Goal: Task Accomplishment & Management: Complete application form

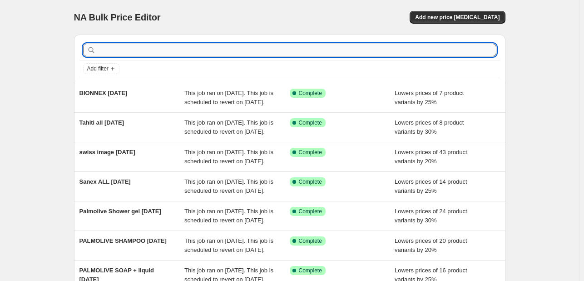
click at [193, 50] on input "text" at bounding box center [297, 50] width 399 height 13
type input "sosk"
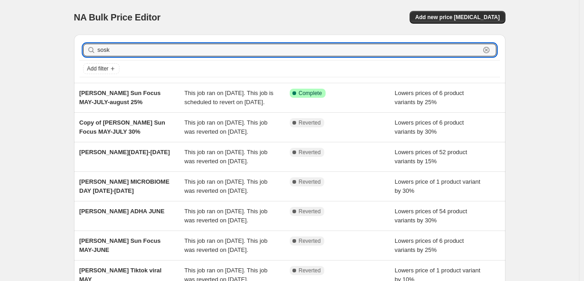
click at [193, 50] on input "sosk" at bounding box center [289, 50] width 382 height 13
type input "soskin"
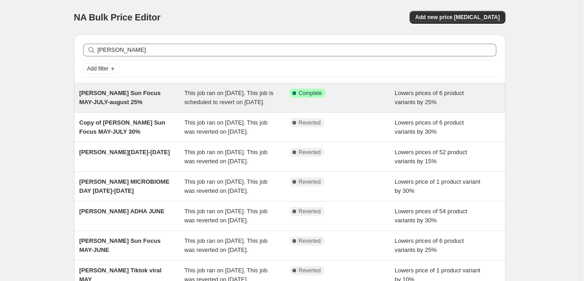
click at [145, 107] on div "Soskin Sun Focus MAY-JULY-august 25%" at bounding box center [131, 98] width 105 height 18
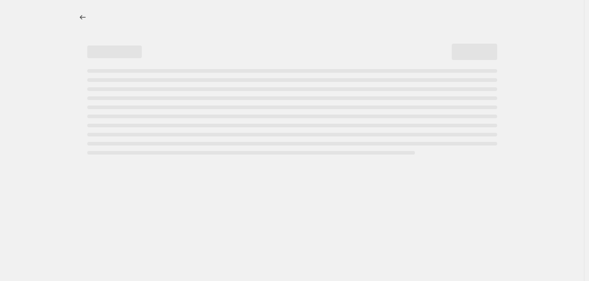
select select "percentage"
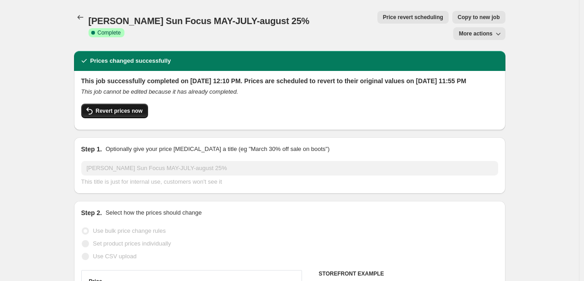
click at [141, 107] on span "Revert prices now" at bounding box center [119, 110] width 47 height 7
checkbox input "false"
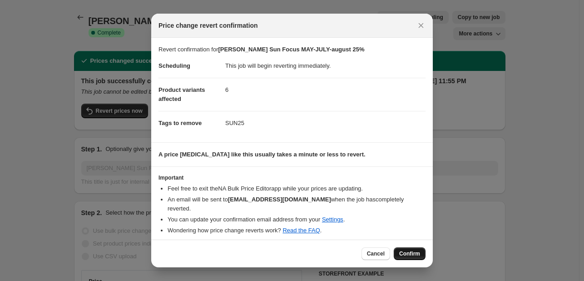
click at [412, 250] on span "Confirm" at bounding box center [409, 253] width 21 height 7
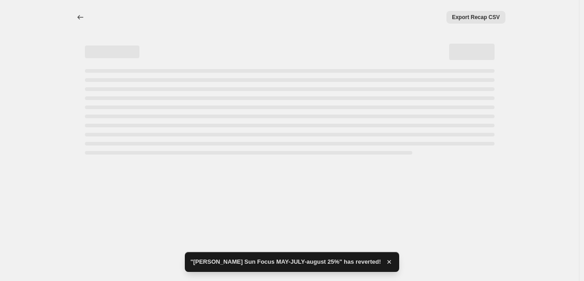
select select "percentage"
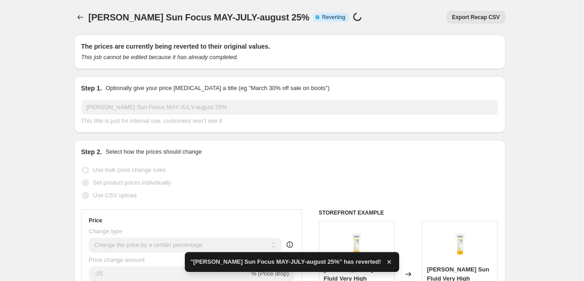
checkbox input "true"
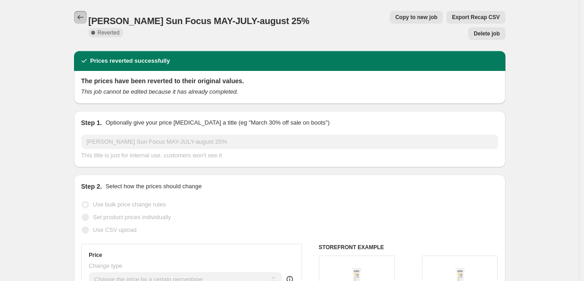
drag, startPoint x: 79, startPoint y: 13, endPoint x: 48, endPoint y: 64, distance: 59.5
click at [79, 14] on icon "Price change jobs" at bounding box center [80, 17] width 9 height 9
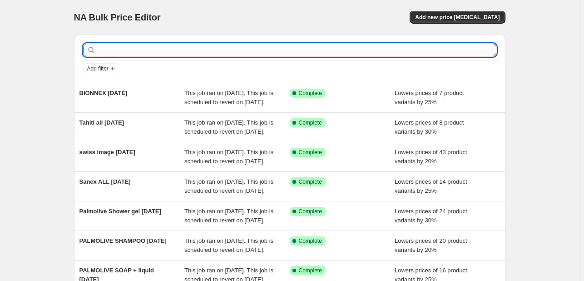
click at [119, 50] on input "text" at bounding box center [297, 50] width 399 height 13
type input "diadermin"
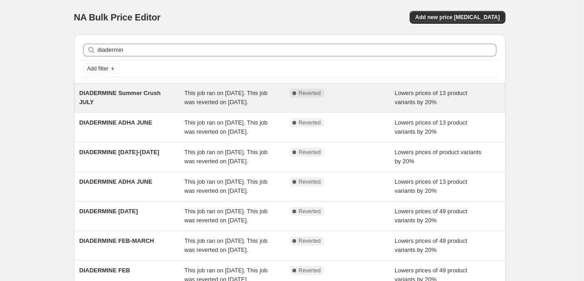
click at [248, 105] on span "This job ran on July 2, 2025. This job was reverted on August 1, 2025." at bounding box center [225, 97] width 83 height 16
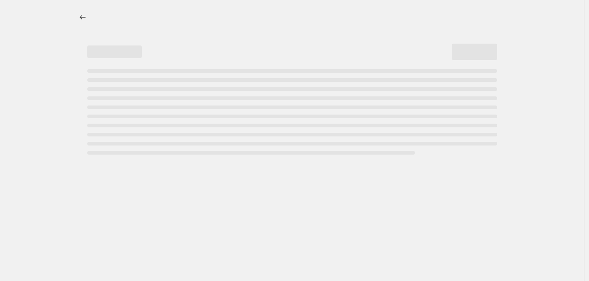
select select "percentage"
select select "tag"
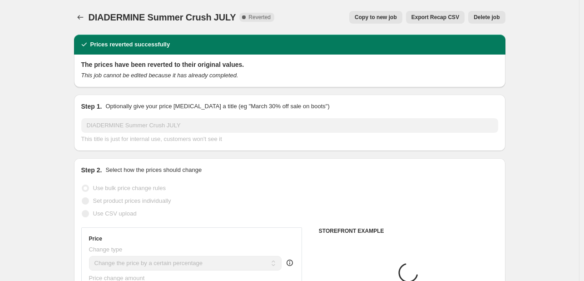
click at [378, 17] on span "Copy to new job" at bounding box center [376, 17] width 42 height 7
select select "percentage"
select select "tag"
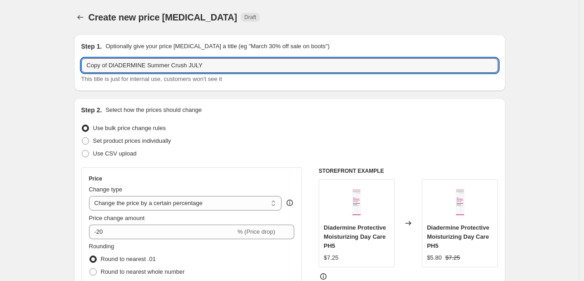
drag, startPoint x: 109, startPoint y: 63, endPoint x: 39, endPoint y: 54, distance: 71.0
type input "DIADERMINE sept25"
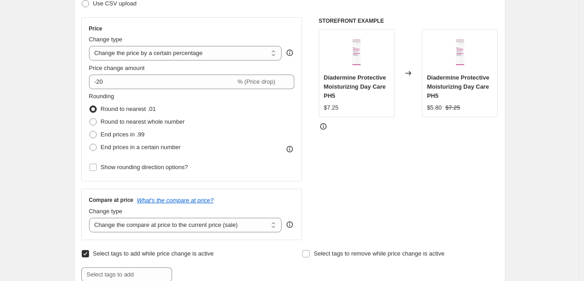
scroll to position [182, 0]
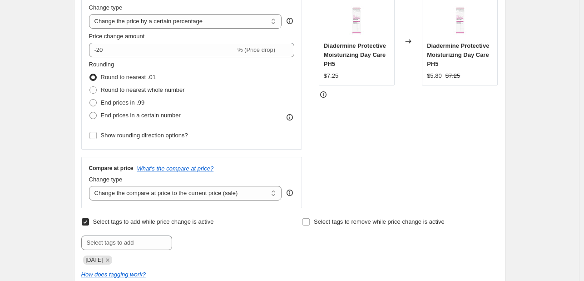
click at [109, 260] on icon "Remove JULY25" at bounding box center [108, 260] width 8 height 8
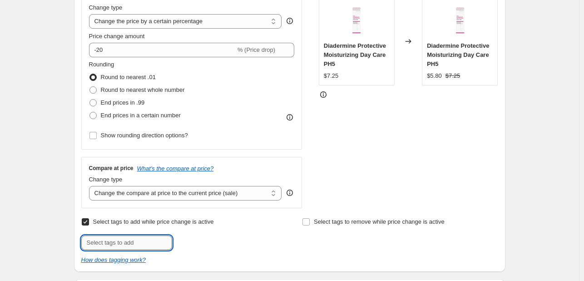
click at [116, 247] on input "text" at bounding box center [126, 242] width 91 height 15
type input "SEPT25"
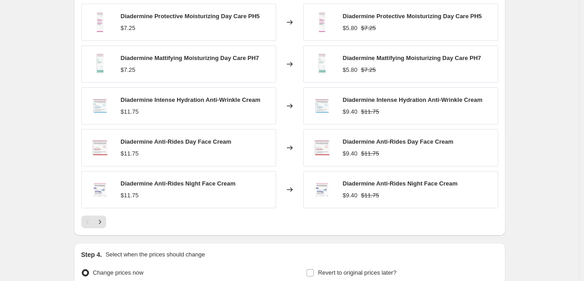
scroll to position [727, 0]
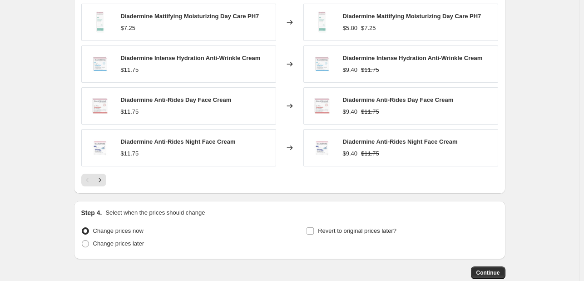
click at [346, 223] on div "Step 4. Select when the prices should change Change prices now Change prices la…" at bounding box center [289, 230] width 417 height 44
click at [346, 233] on span "Revert to original prices later?" at bounding box center [357, 230] width 79 height 7
click at [314, 233] on input "Revert to original prices later?" at bounding box center [310, 230] width 7 height 7
checkbox input "true"
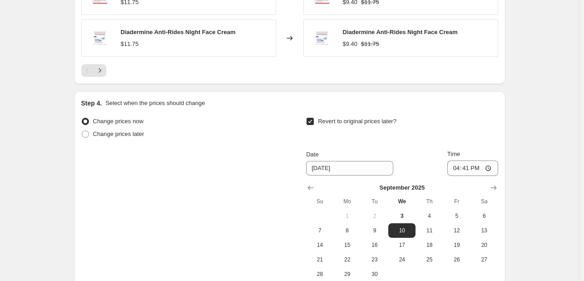
scroll to position [935, 0]
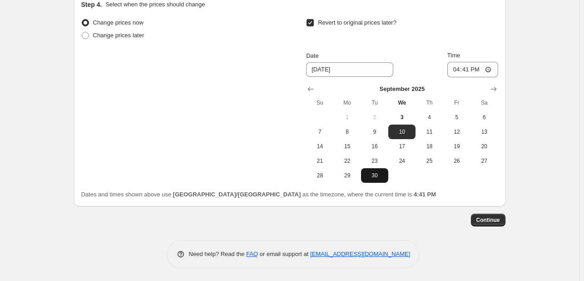
click at [376, 172] on span "30" at bounding box center [375, 175] width 20 height 7
type input "9/30/2025"
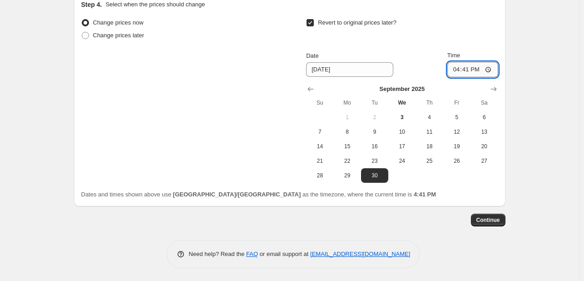
click at [456, 69] on input "16:41" at bounding box center [472, 69] width 51 height 15
type input "23:41"
click at [484, 213] on button "Continue" at bounding box center [488, 219] width 35 height 13
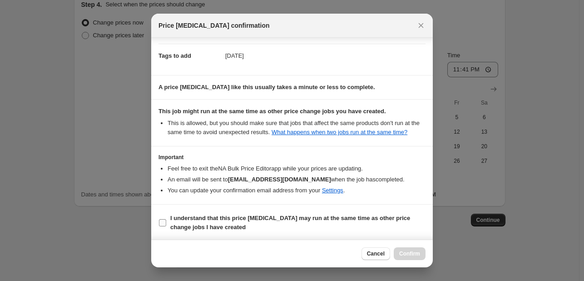
scroll to position [134, 0]
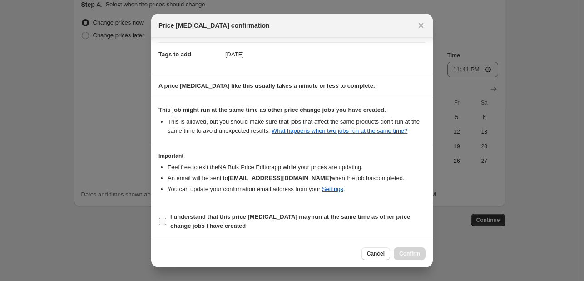
click at [387, 218] on b "I understand that this price change job may run at the same time as other price…" at bounding box center [290, 221] width 240 height 16
click at [166, 218] on input "I understand that this price change job may run at the same time as other price…" at bounding box center [162, 221] width 7 height 7
checkbox input "true"
click at [420, 260] on div "Cancel Confirm" at bounding box center [292, 253] width 282 height 28
click at [419, 253] on span "Confirm" at bounding box center [409, 253] width 21 height 7
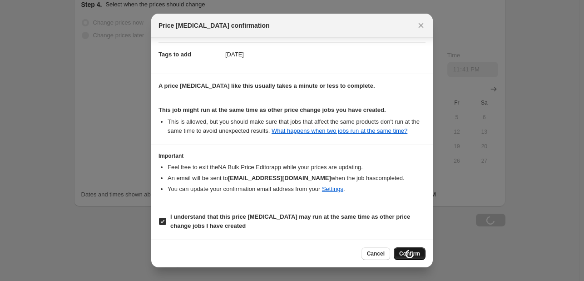
scroll to position [935, 0]
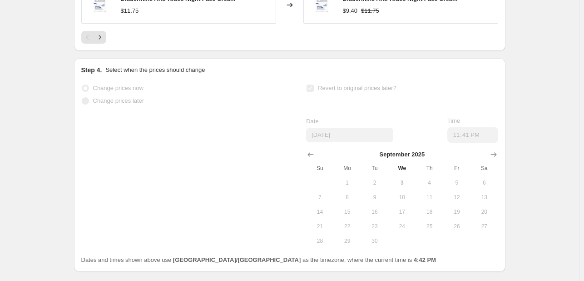
select select "percentage"
select select "tag"
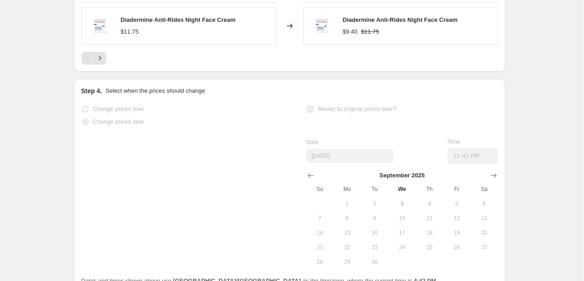
scroll to position [0, 0]
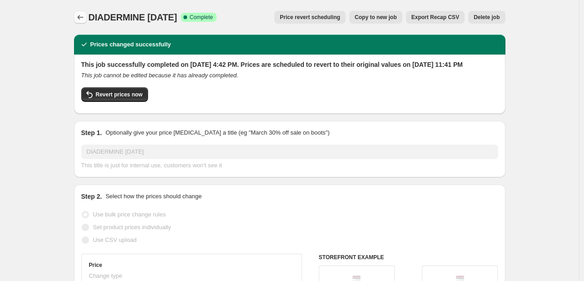
click at [80, 14] on icon "Price change jobs" at bounding box center [80, 17] width 9 height 9
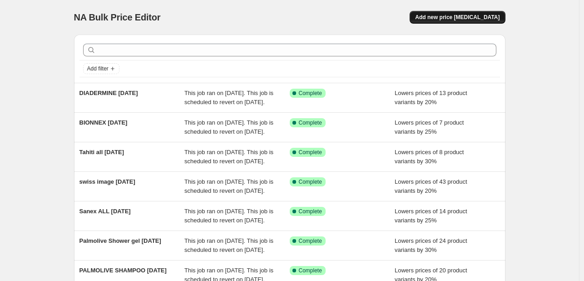
click at [432, 15] on button "Add new price change job" at bounding box center [457, 17] width 95 height 13
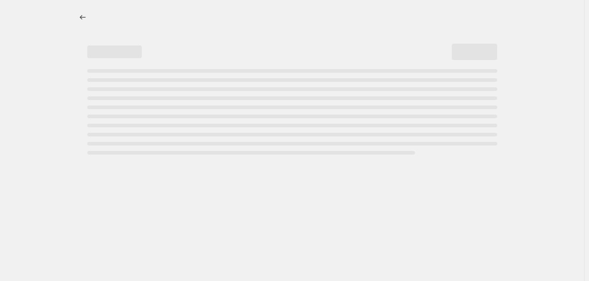
select select "percentage"
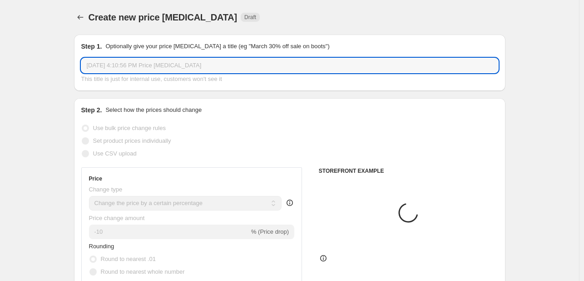
click at [149, 60] on input "Sep 3, 2025, 4:10:56 PM Price change job" at bounding box center [289, 65] width 417 height 15
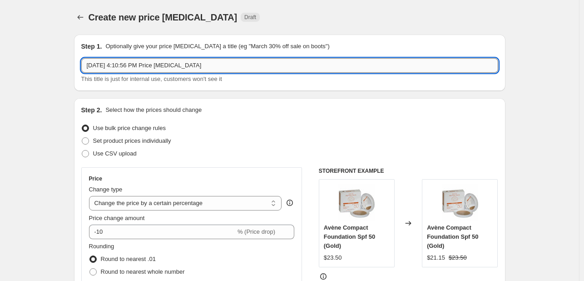
paste input "Beesline 3in1 Micellar Cleansing Water Fragrance Free 400ml"
type input "Beesline 3in1 Micellar Cleansing Water Fragrance Free 400ml 50% oFF SEPT25"
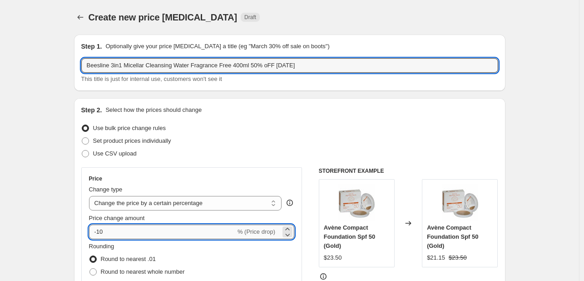
click at [112, 233] on input "-10" at bounding box center [162, 231] width 147 height 15
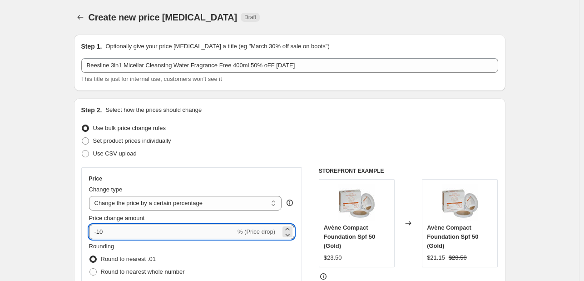
type input "-1"
type input "-2"
type input "-50"
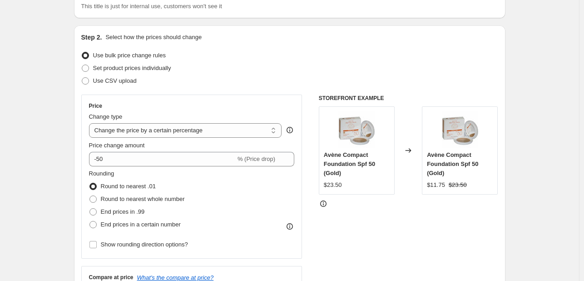
scroll to position [182, 0]
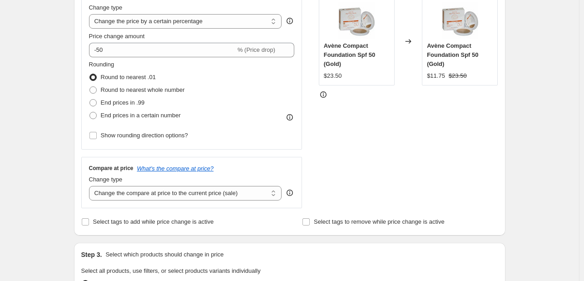
click at [129, 229] on div "Step 2. Select how the prices should change Use bulk price change rules Set pro…" at bounding box center [290, 75] width 432 height 319
click at [150, 224] on span "Select tags to add while price change is active" at bounding box center [153, 221] width 121 height 7
click at [89, 224] on input "Select tags to add while price change is active" at bounding box center [85, 221] width 7 height 7
checkbox input "true"
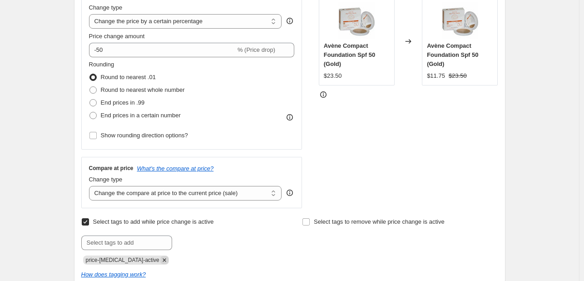
click at [163, 260] on icon "Remove price-change-job-active" at bounding box center [164, 259] width 3 height 3
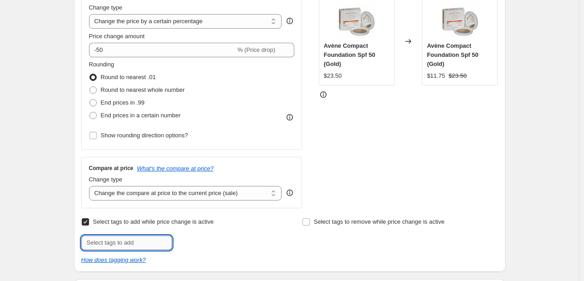
click at [149, 243] on input "text" at bounding box center [126, 242] width 91 height 15
type input "SEPT25"
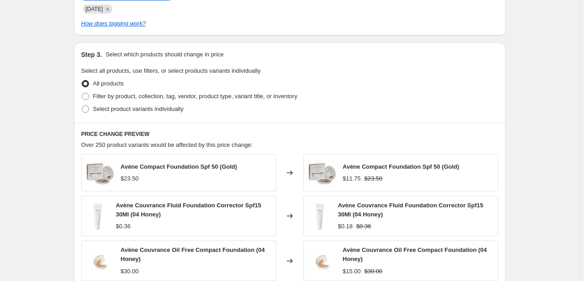
scroll to position [454, 0]
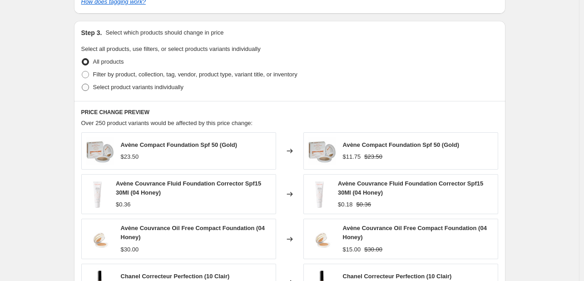
click at [158, 84] on span "Select product variants individually" at bounding box center [138, 87] width 90 height 7
click at [82, 84] on input "Select product variants individually" at bounding box center [82, 84] width 0 height 0
radio input "true"
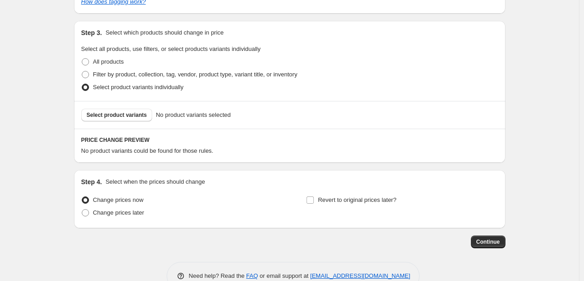
click at [139, 112] on span "Select product variants" at bounding box center [117, 114] width 60 height 7
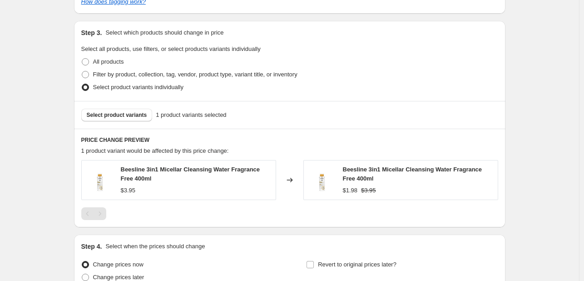
scroll to position [541, 0]
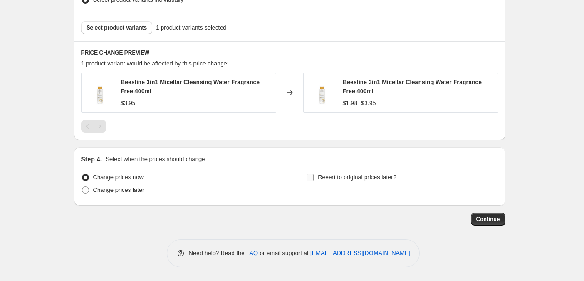
click at [327, 177] on span "Revert to original prices later?" at bounding box center [357, 177] width 79 height 7
click at [314, 177] on input "Revert to original prices later?" at bounding box center [310, 177] width 7 height 7
checkbox input "true"
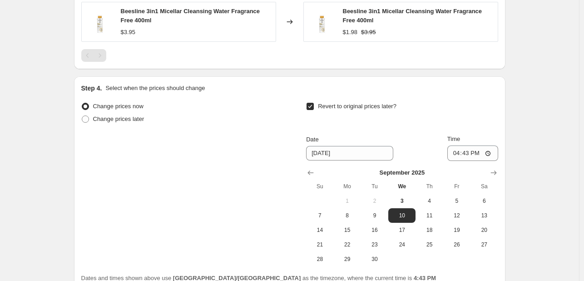
scroll to position [697, 0]
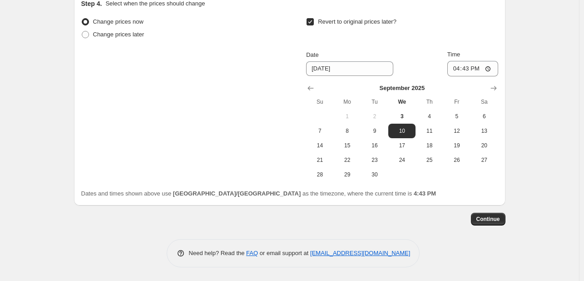
click at [367, 183] on div "Change prices now Change prices later Revert to original prices later? Date 9/1…" at bounding box center [289, 106] width 417 height 183
click at [373, 177] on span "30" at bounding box center [375, 174] width 20 height 7
type input "9/30/2025"
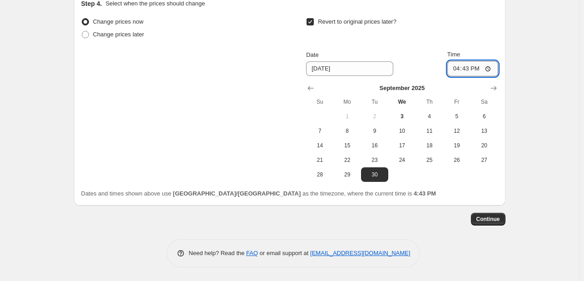
click at [457, 67] on input "16:43" at bounding box center [472, 68] width 51 height 15
type input "23:43"
click at [489, 217] on span "Continue" at bounding box center [488, 218] width 24 height 7
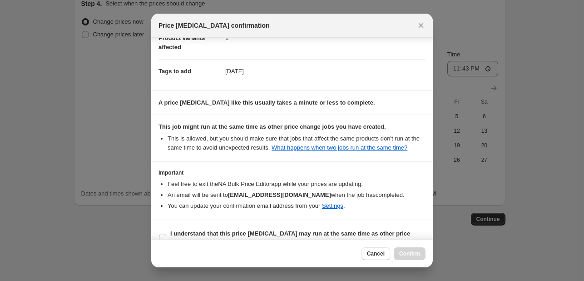
scroll to position [134, 0]
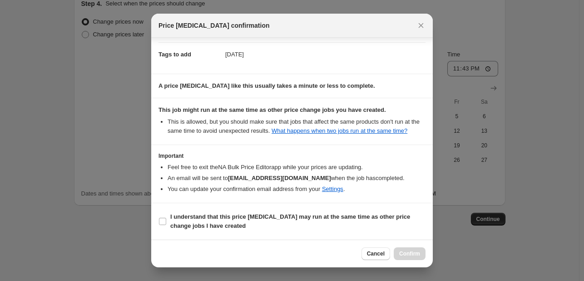
click at [355, 220] on b "I understand that this price change job may run at the same time as other price…" at bounding box center [290, 221] width 240 height 16
click at [166, 220] on input "I understand that this price change job may run at the same time as other price…" at bounding box center [162, 221] width 7 height 7
checkbox input "true"
click at [418, 257] on button "Confirm" at bounding box center [410, 253] width 32 height 13
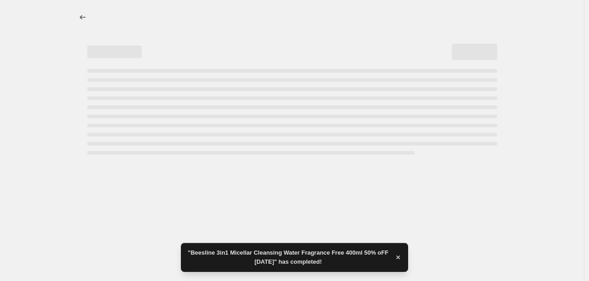
select select "percentage"
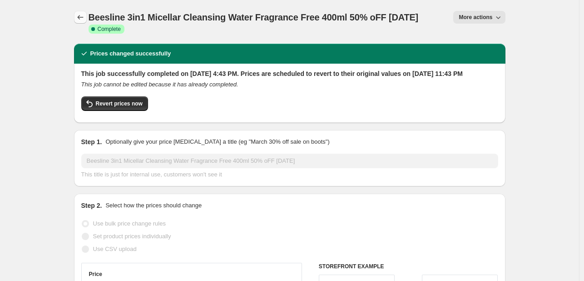
click at [84, 15] on icon "Price change jobs" at bounding box center [80, 17] width 9 height 9
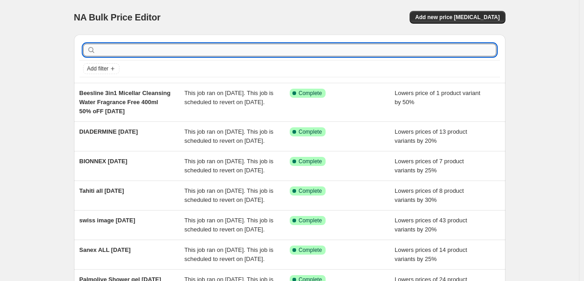
click at [107, 51] on input "text" at bounding box center [297, 50] width 399 height 13
type input "soskin"
